Goal: Obtain resource: Download file/media

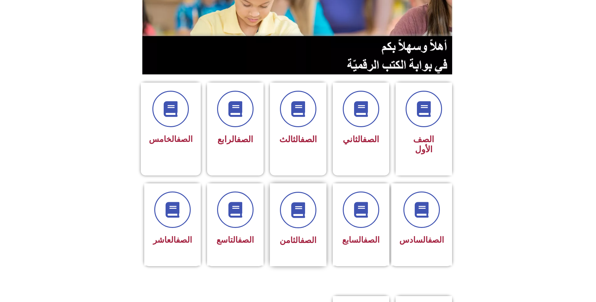
scroll to position [126, 0]
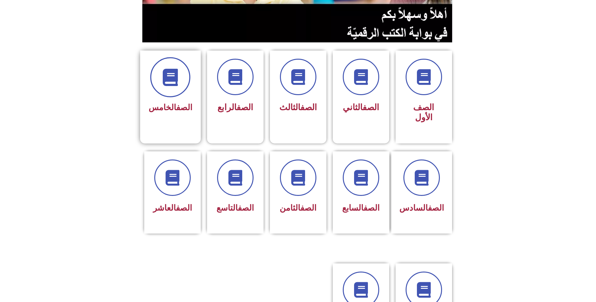
click at [179, 69] on icon at bounding box center [170, 77] width 17 height 17
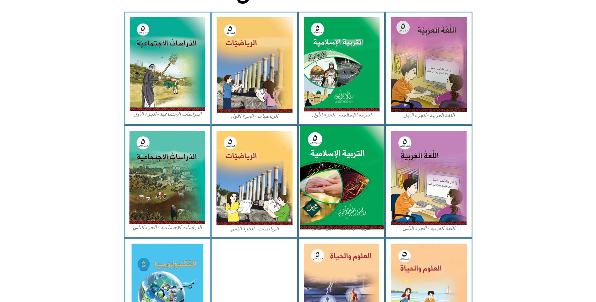
scroll to position [189, 0]
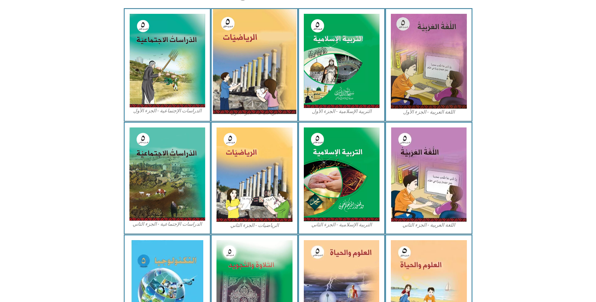
click at [251, 73] on img at bounding box center [255, 61] width 84 height 105
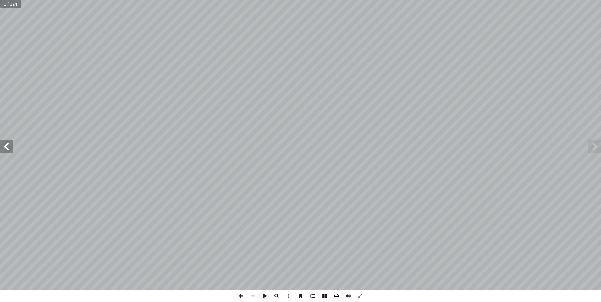
click at [335, 295] on span at bounding box center [336, 296] width 12 height 12
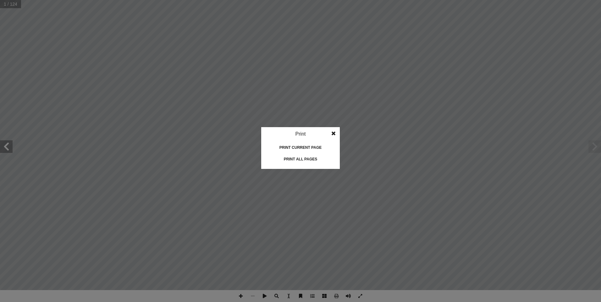
click at [306, 160] on div "Print all pages" at bounding box center [300, 159] width 63 height 10
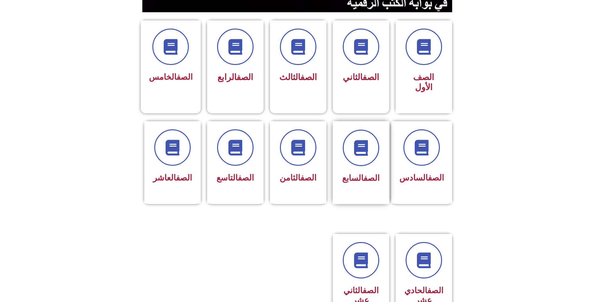
scroll to position [157, 0]
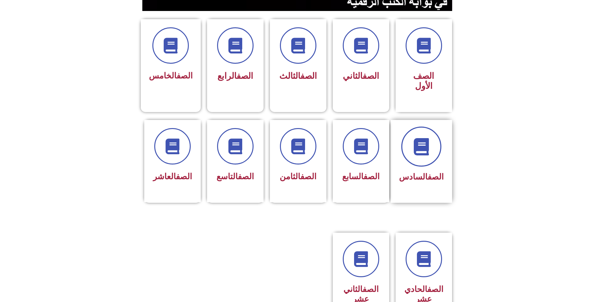
click at [436, 127] on span at bounding box center [421, 147] width 40 height 40
click at [365, 137] on span at bounding box center [361, 147] width 40 height 40
click at [290, 132] on span at bounding box center [298, 147] width 40 height 40
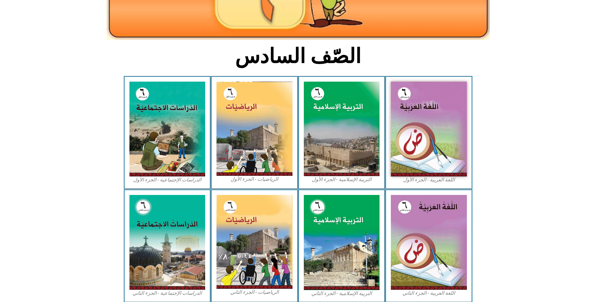
scroll to position [126, 0]
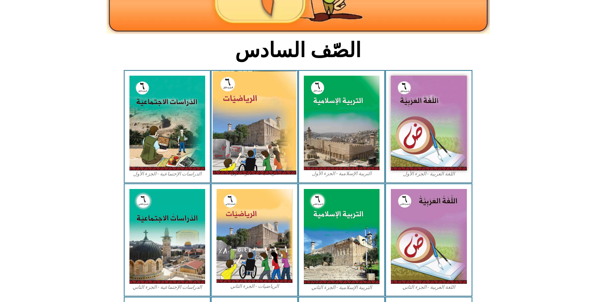
click at [256, 135] on img at bounding box center [255, 123] width 84 height 104
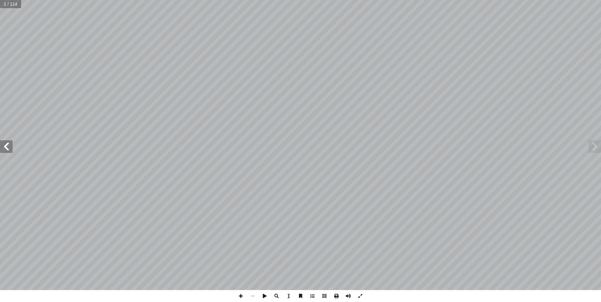
click at [335, 296] on span at bounding box center [336, 296] width 12 height 12
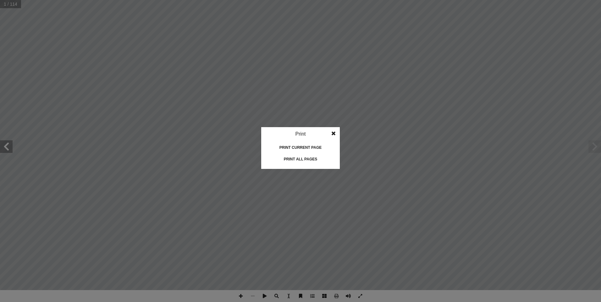
click at [291, 158] on div "Print all pages" at bounding box center [300, 159] width 63 height 10
click at [331, 131] on span at bounding box center [333, 133] width 11 height 13
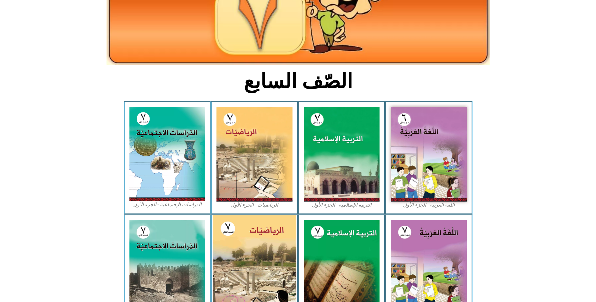
scroll to position [94, 0]
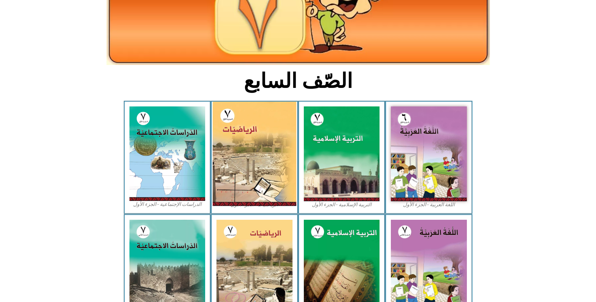
click at [259, 167] on img at bounding box center [255, 154] width 84 height 104
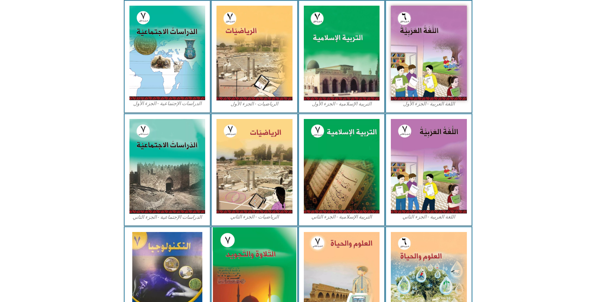
scroll to position [220, 0]
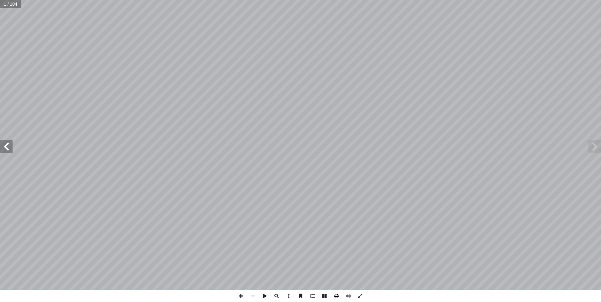
click at [336, 296] on span at bounding box center [336, 296] width 12 height 12
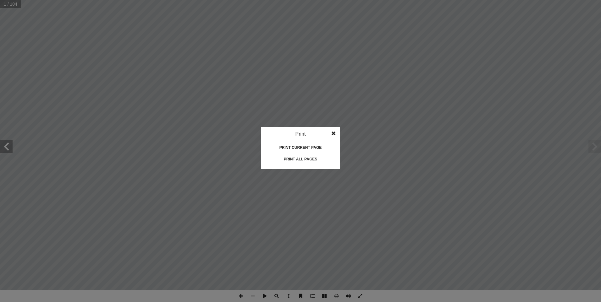
click at [304, 160] on div "Print all pages" at bounding box center [300, 159] width 63 height 10
click at [334, 133] on span at bounding box center [333, 133] width 11 height 13
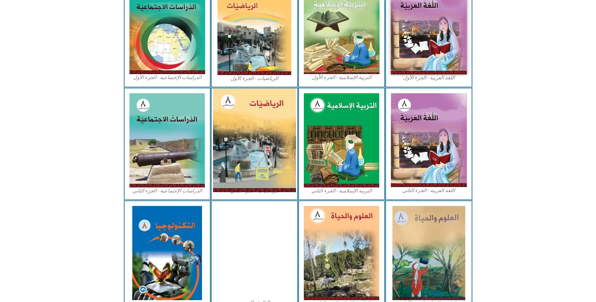
scroll to position [63, 0]
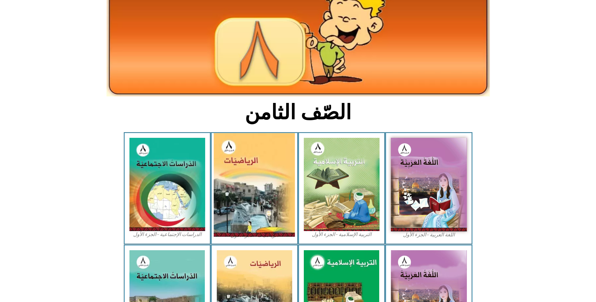
click at [249, 174] on img at bounding box center [254, 185] width 81 height 104
click at [253, 175] on img at bounding box center [254, 185] width 81 height 104
click at [260, 213] on img at bounding box center [254, 185] width 81 height 104
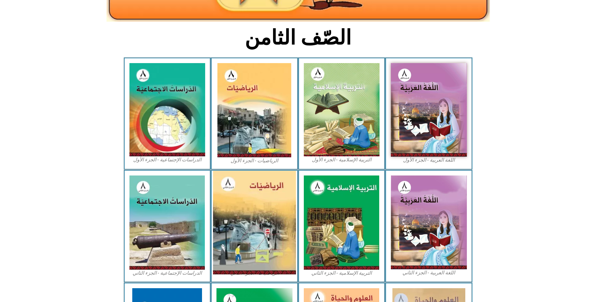
scroll to position [126, 0]
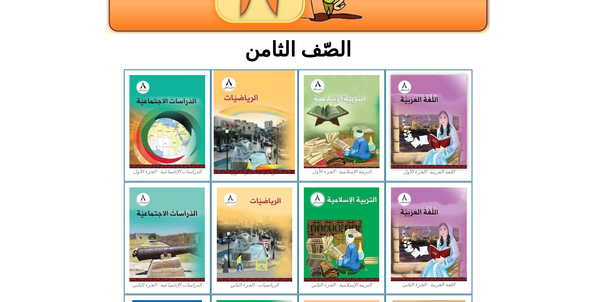
click at [254, 145] on img at bounding box center [254, 122] width 81 height 104
click at [261, 145] on img at bounding box center [254, 122] width 81 height 104
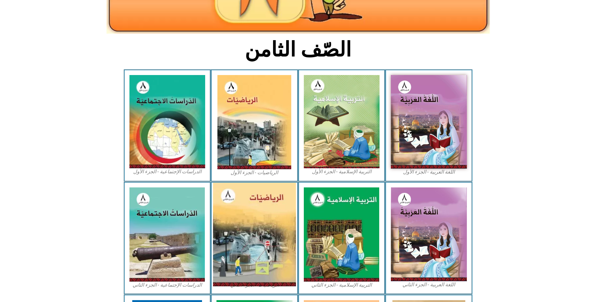
click at [251, 220] on img at bounding box center [254, 235] width 83 height 104
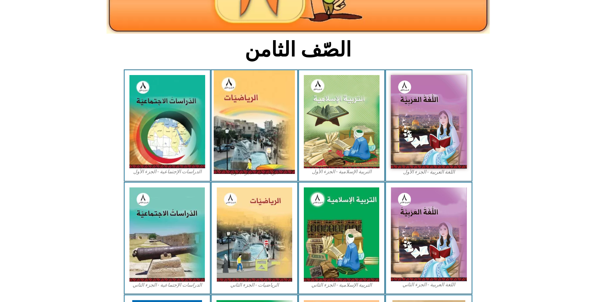
click at [236, 122] on img at bounding box center [254, 122] width 81 height 104
click at [245, 117] on img at bounding box center [254, 122] width 81 height 104
click at [252, 113] on img at bounding box center [254, 122] width 81 height 104
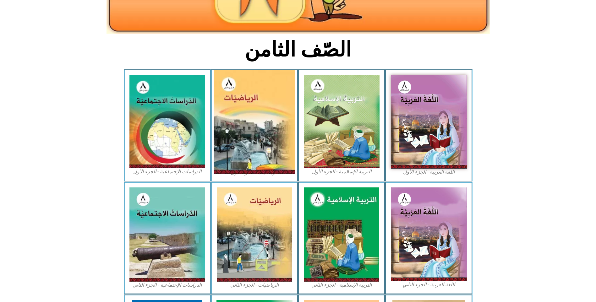
click at [253, 113] on img at bounding box center [254, 122] width 81 height 104
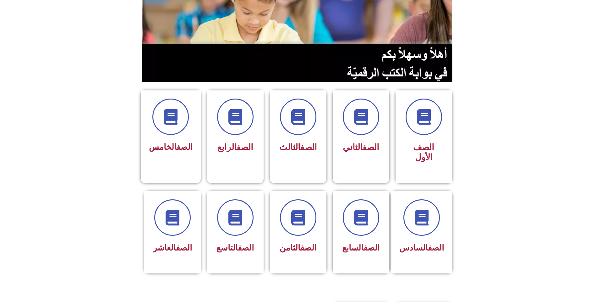
scroll to position [94, 0]
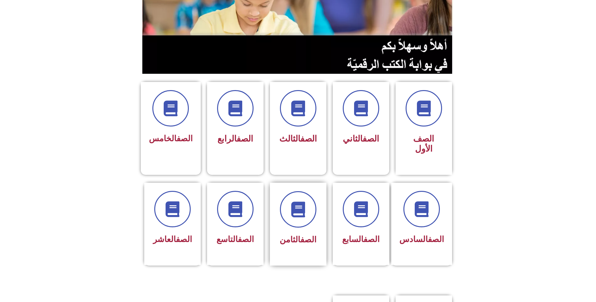
click at [293, 235] on span "الصف الثامن" at bounding box center [298, 239] width 37 height 9
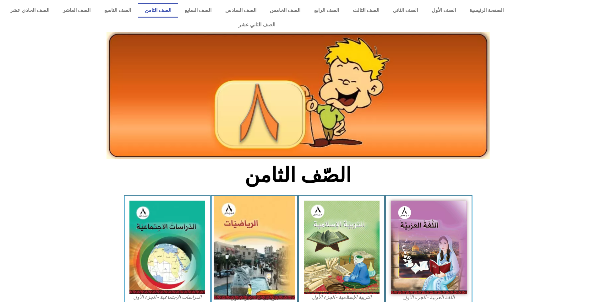
click at [256, 213] on img at bounding box center [254, 248] width 81 height 104
click at [252, 280] on img at bounding box center [254, 248] width 81 height 104
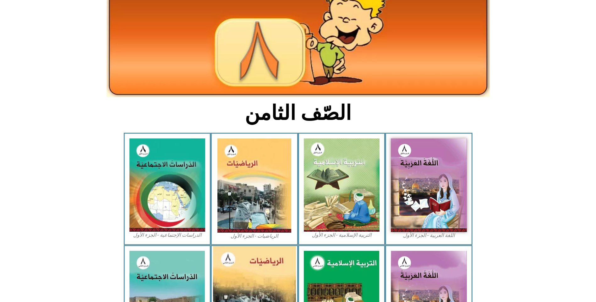
scroll to position [157, 0]
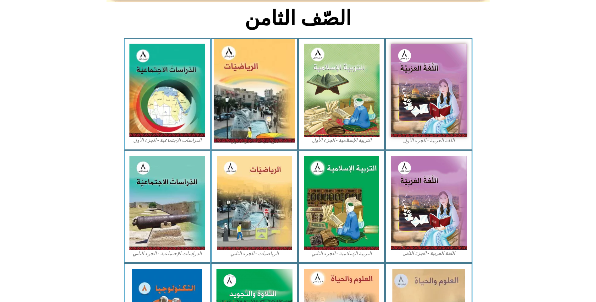
click at [261, 101] on img at bounding box center [254, 91] width 81 height 104
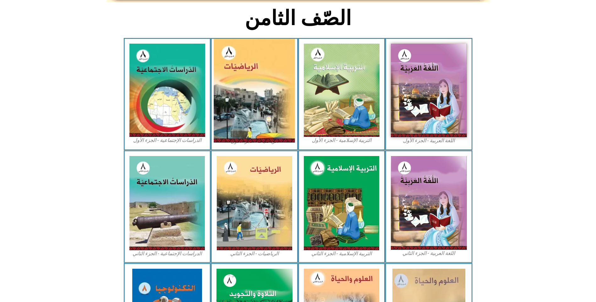
click at [261, 101] on img at bounding box center [254, 91] width 81 height 104
click at [262, 86] on img at bounding box center [254, 91] width 81 height 104
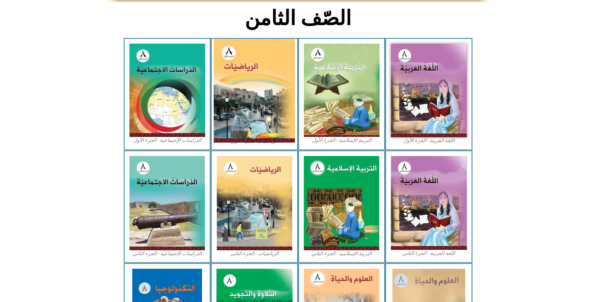
click at [262, 86] on img at bounding box center [254, 91] width 81 height 104
